Goal: Task Accomplishment & Management: Use online tool/utility

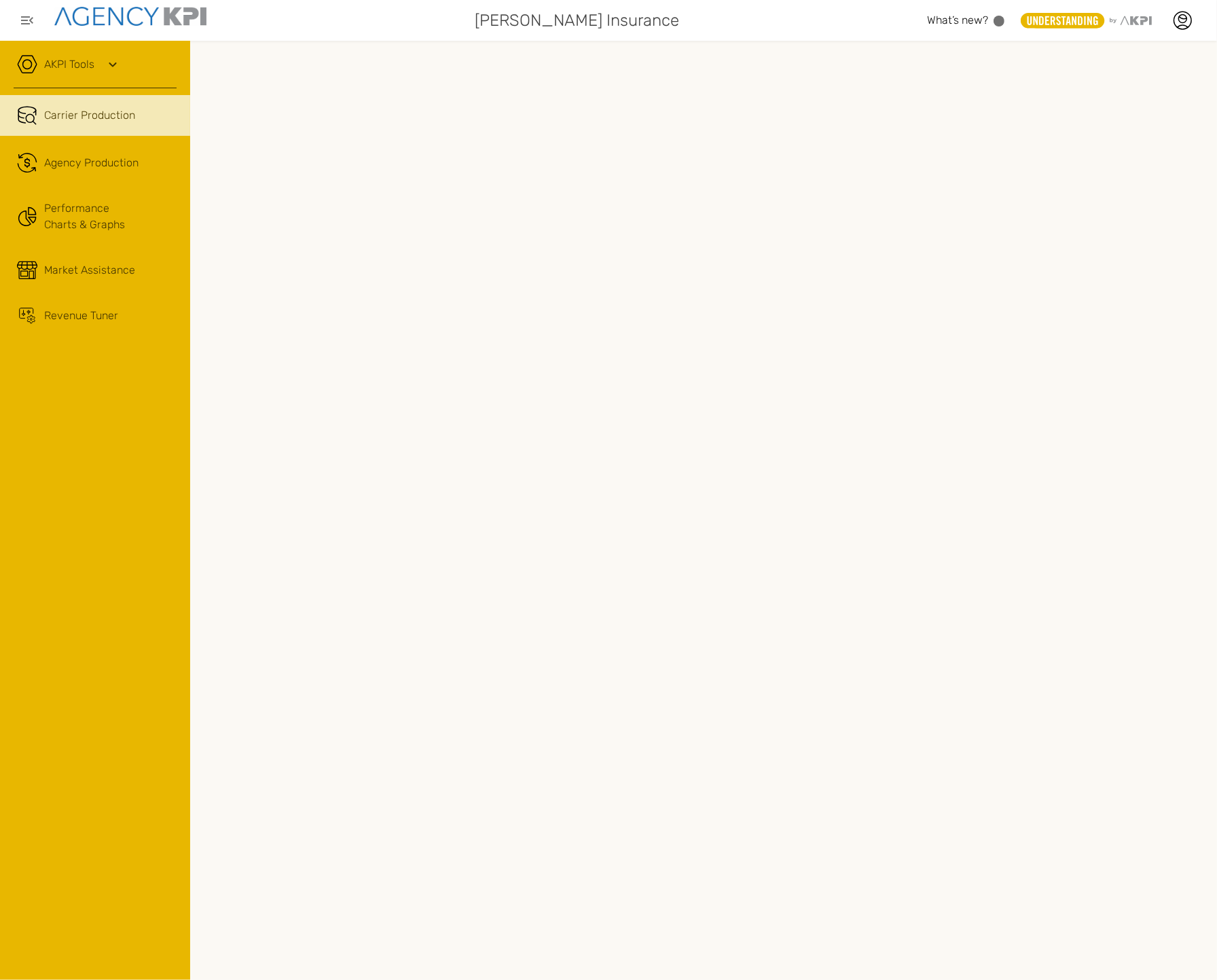
click at [70, 75] on div "AKPI Tools" at bounding box center [95, 71] width 163 height 34
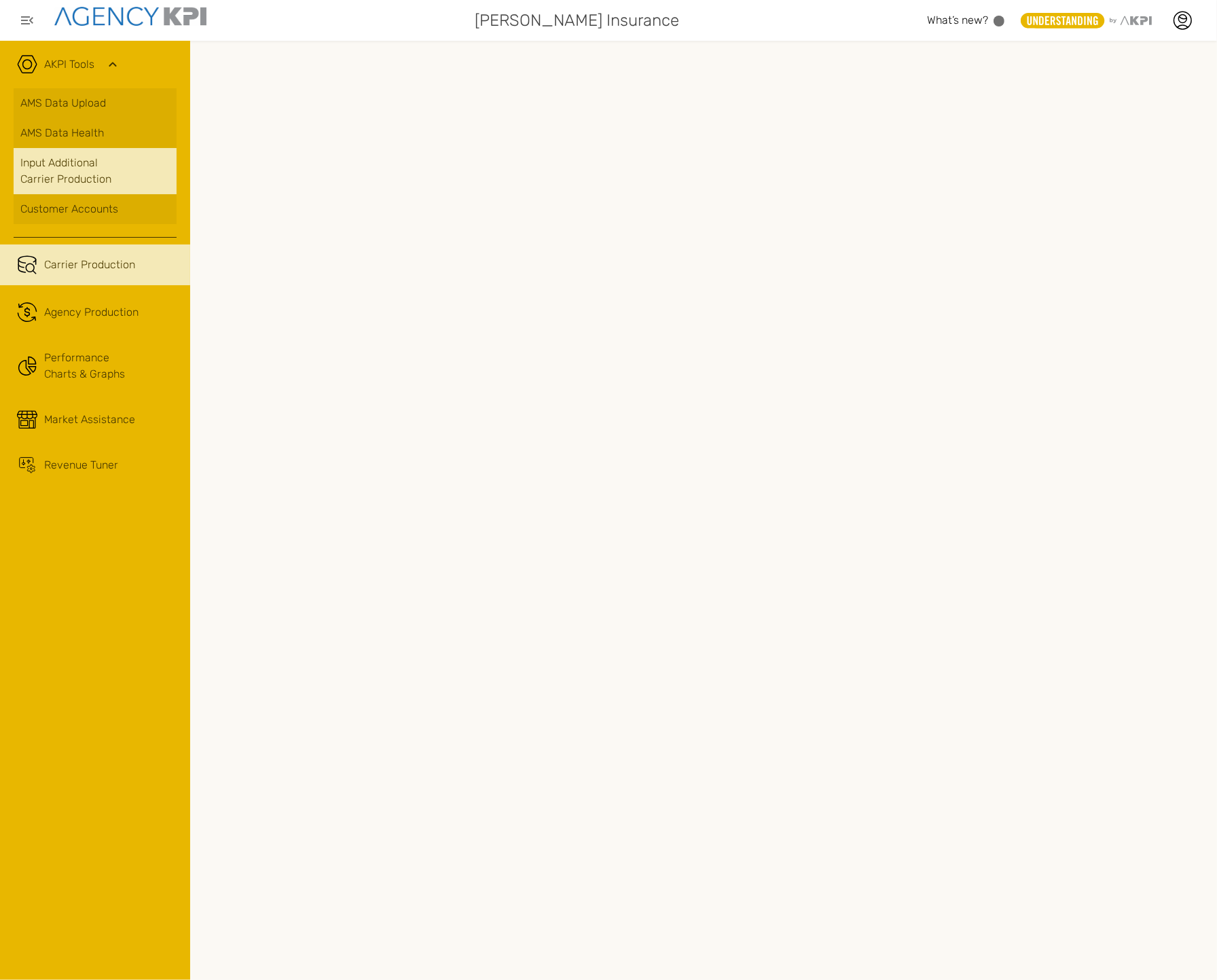
click at [133, 173] on link "Input Additional Carrier Production" at bounding box center [95, 171] width 163 height 46
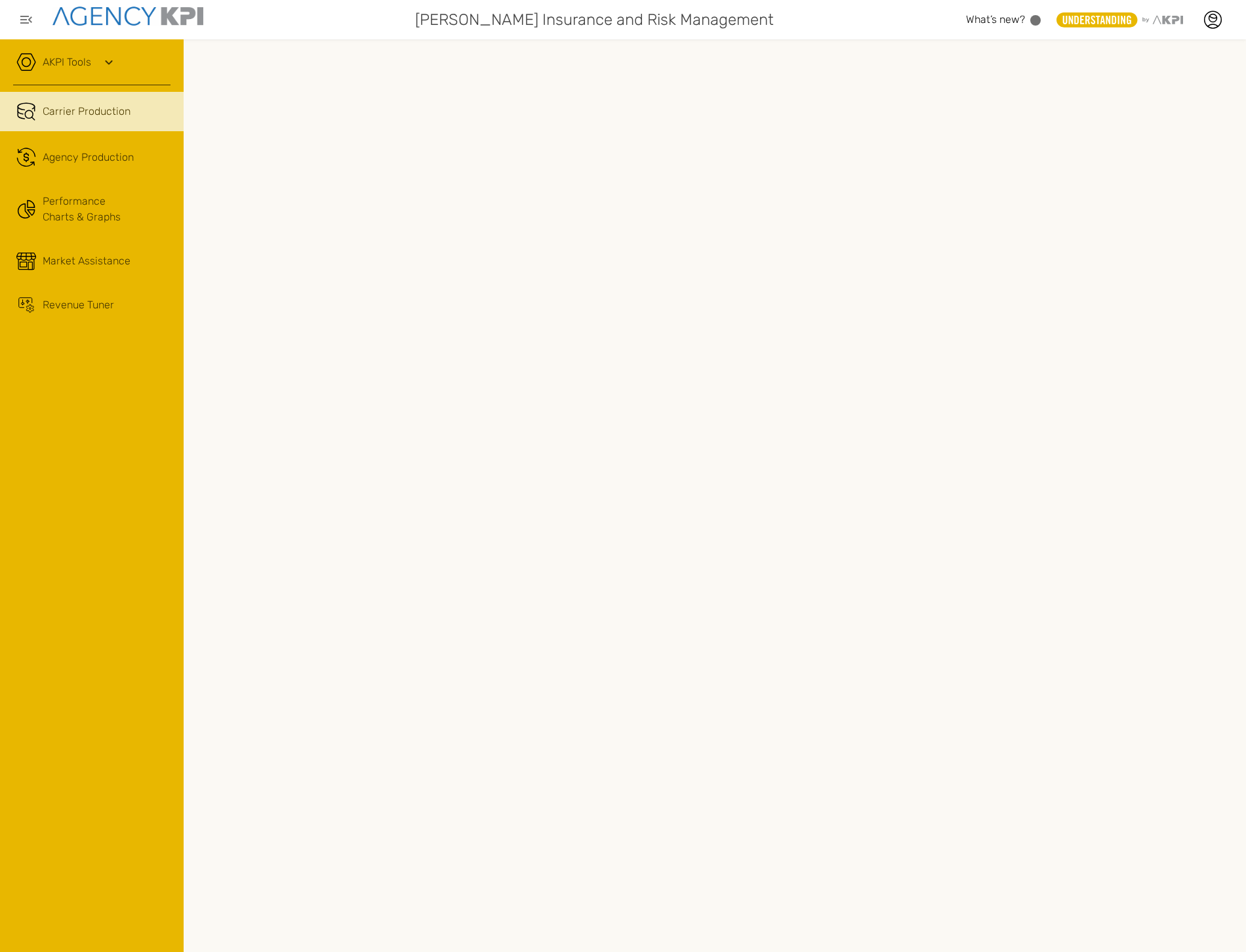
click at [95, 62] on div "AKPI Tools" at bounding box center [92, 69] width 157 height 33
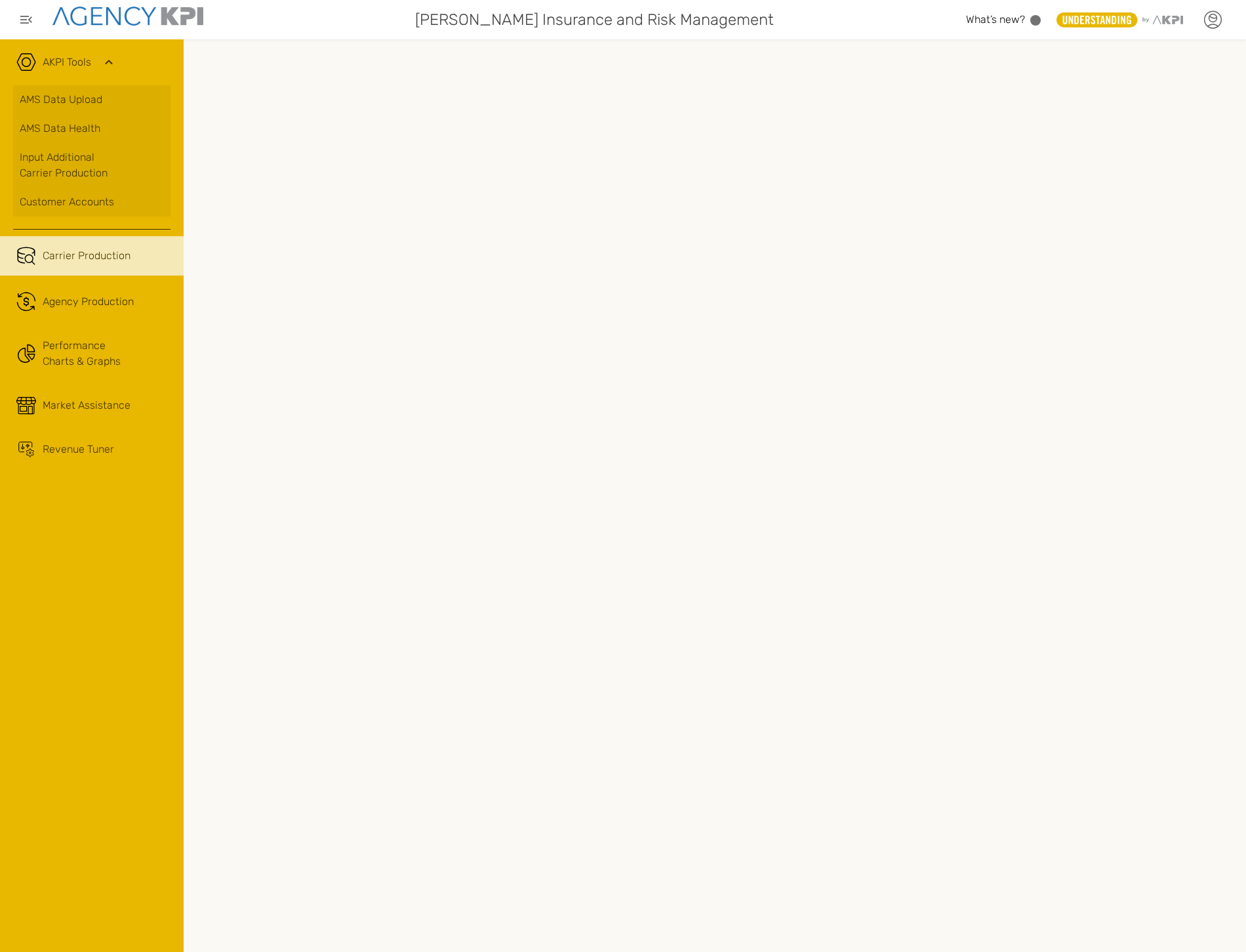
click at [1213, 22] on icon at bounding box center [1212, 20] width 20 height 20
click at [1131, 140] on li "Log Out" at bounding box center [1158, 136] width 147 height 34
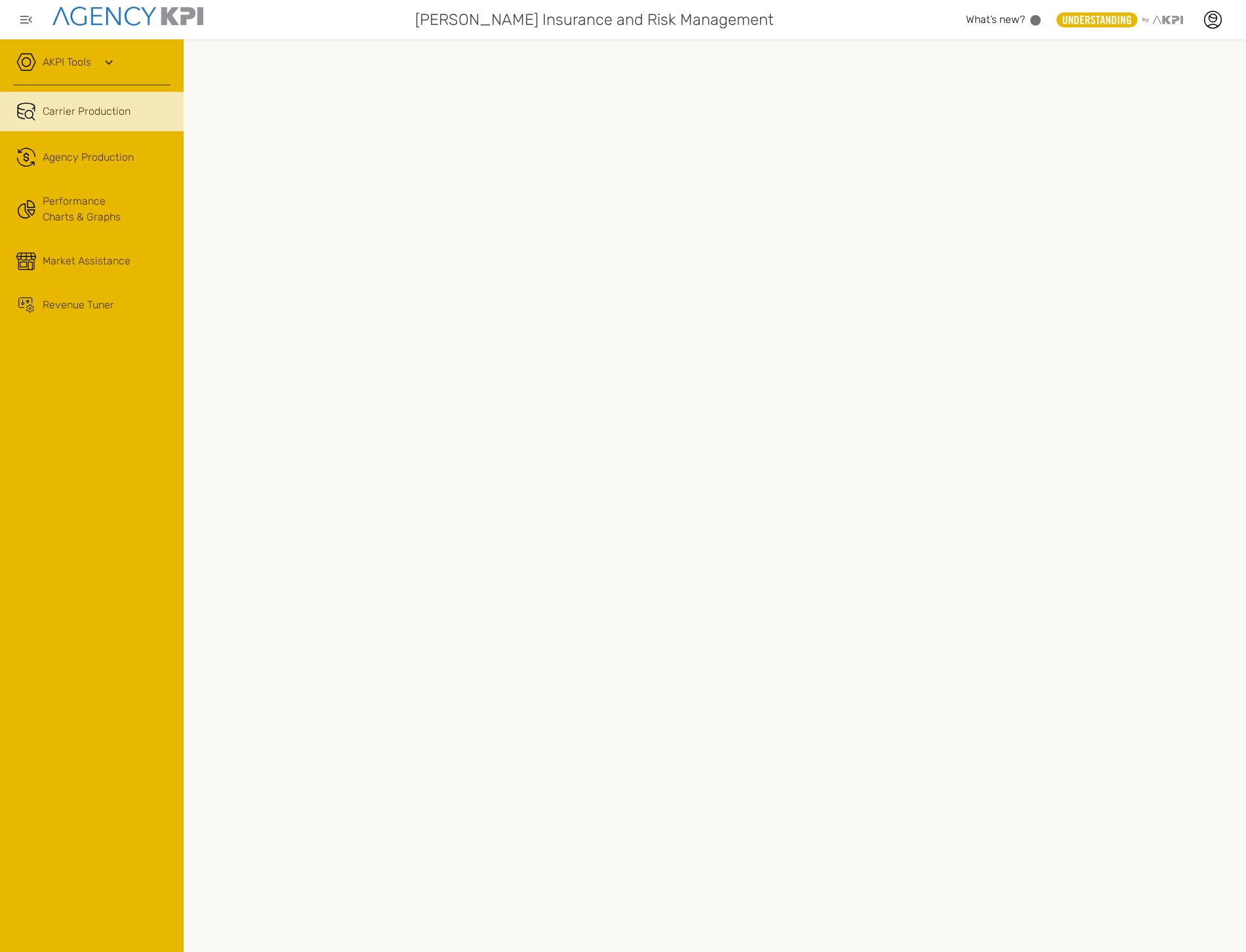
click at [84, 70] on link "AKPI Tools" at bounding box center [66, 61] width 48 height 16
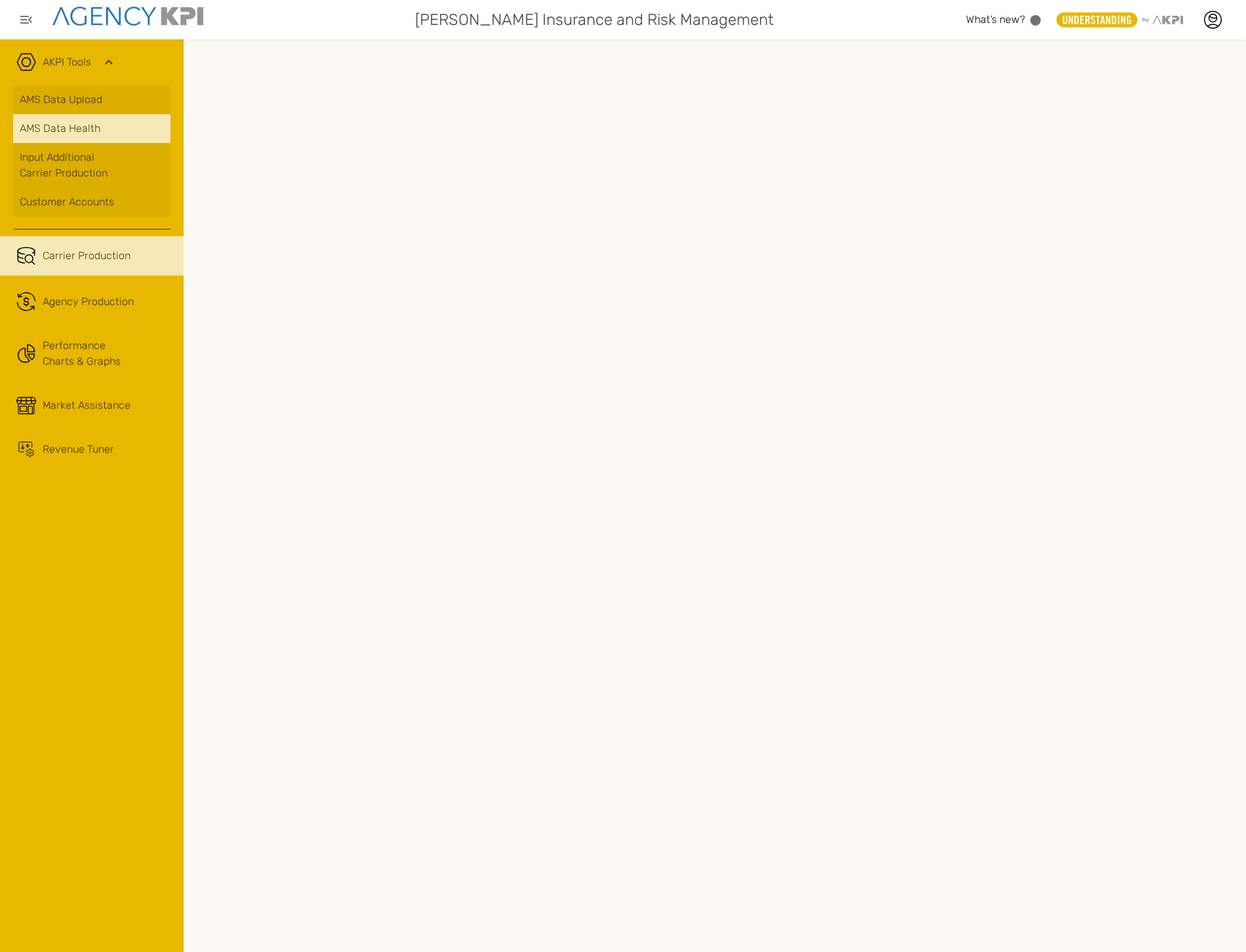
click at [82, 125] on span "AMS Data Health" at bounding box center [60, 128] width 80 height 16
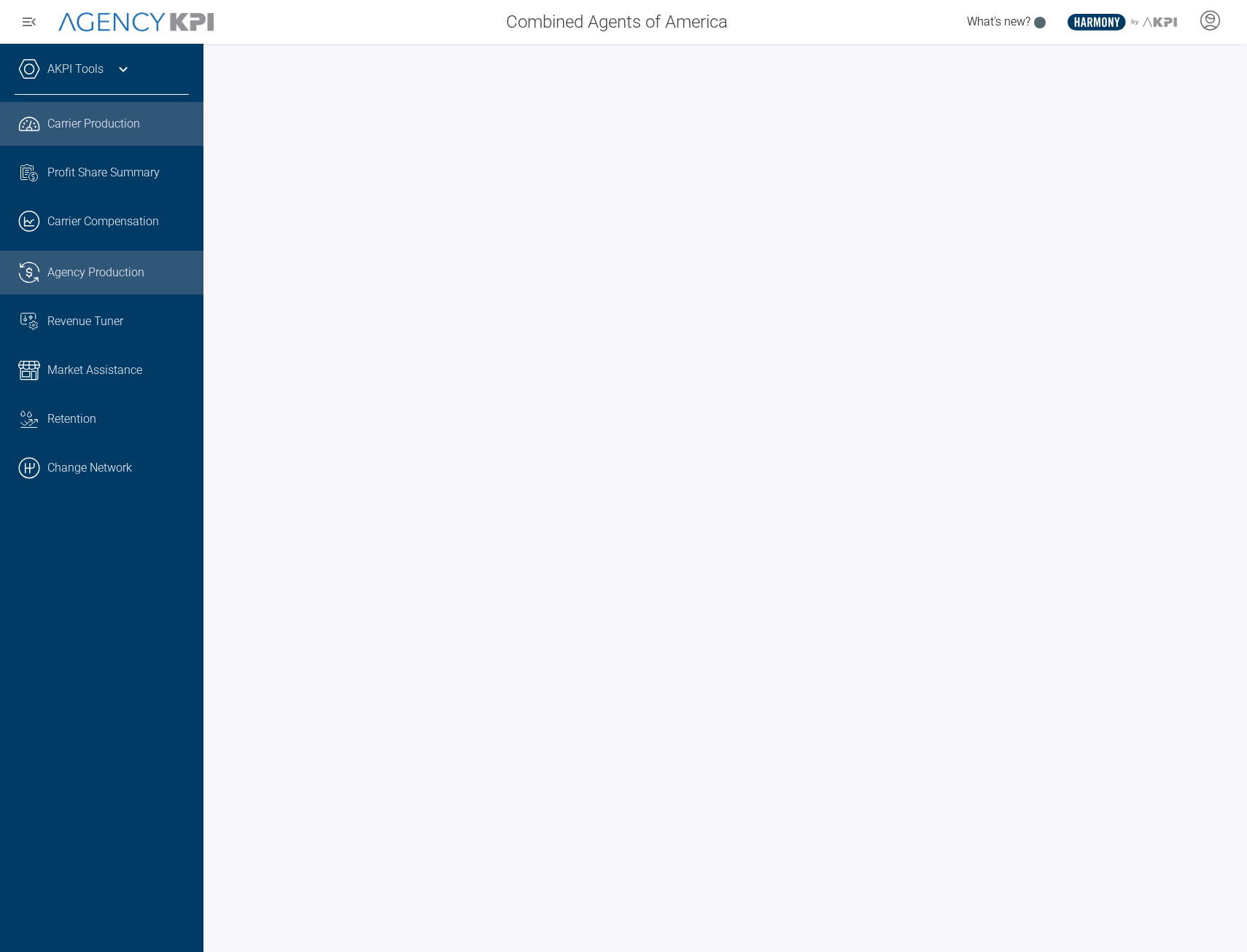
click at [64, 276] on span "Agency Production" at bounding box center [96, 272] width 97 height 17
click at [19, 267] on icon ".cls-1{fill:none;stroke:#221f20;stroke-linecap:round;stroke-linejoin:round;stro…" at bounding box center [29, 272] width 22 height 22
